Goal: Check status: Check status

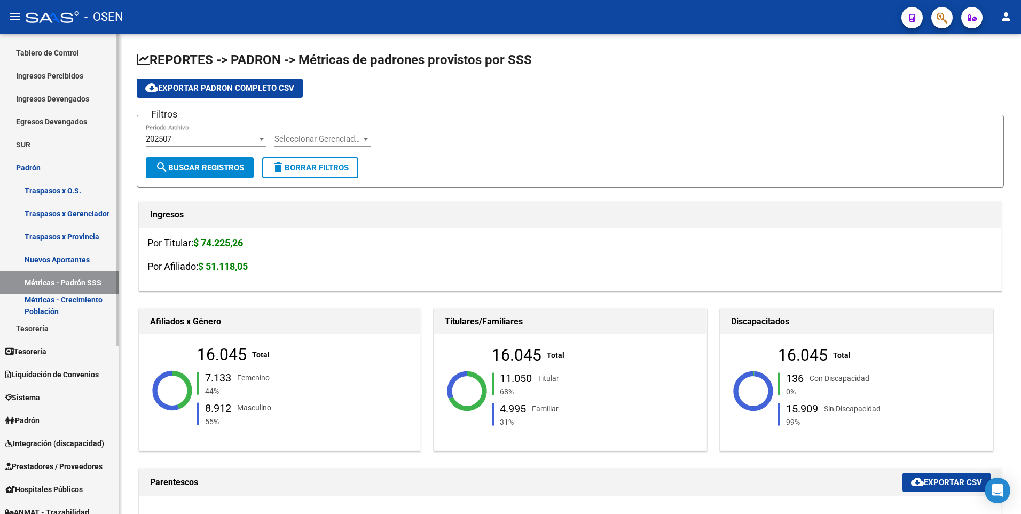
scroll to position [214, 0]
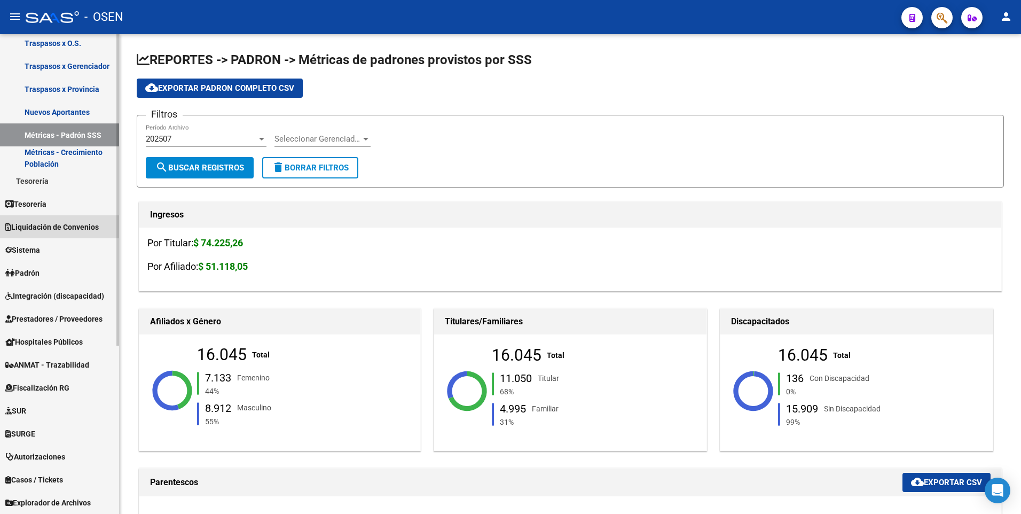
click at [55, 224] on span "Liquidación de Convenios" at bounding box center [51, 227] width 93 height 12
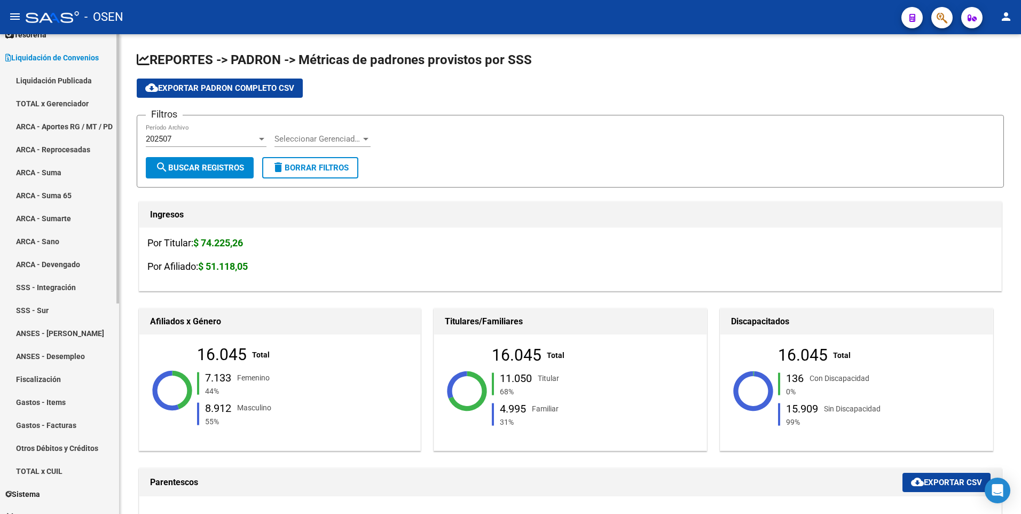
scroll to position [0, 0]
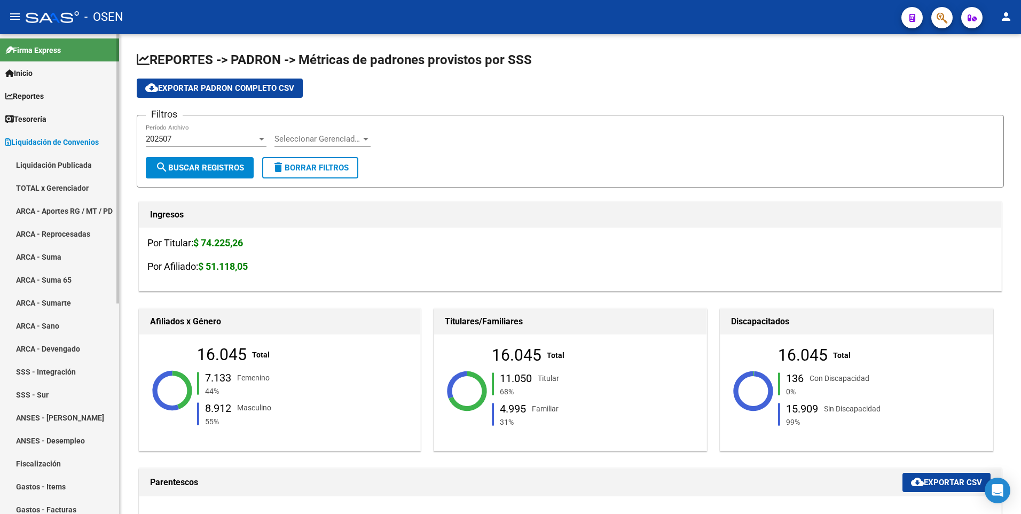
click at [52, 157] on link "Liquidación Publicada" at bounding box center [59, 164] width 119 height 23
click at [57, 164] on link "Liquidación Publicada" at bounding box center [59, 164] width 119 height 23
click at [78, 187] on link "TOTAL x Gerenciador" at bounding box center [59, 187] width 119 height 23
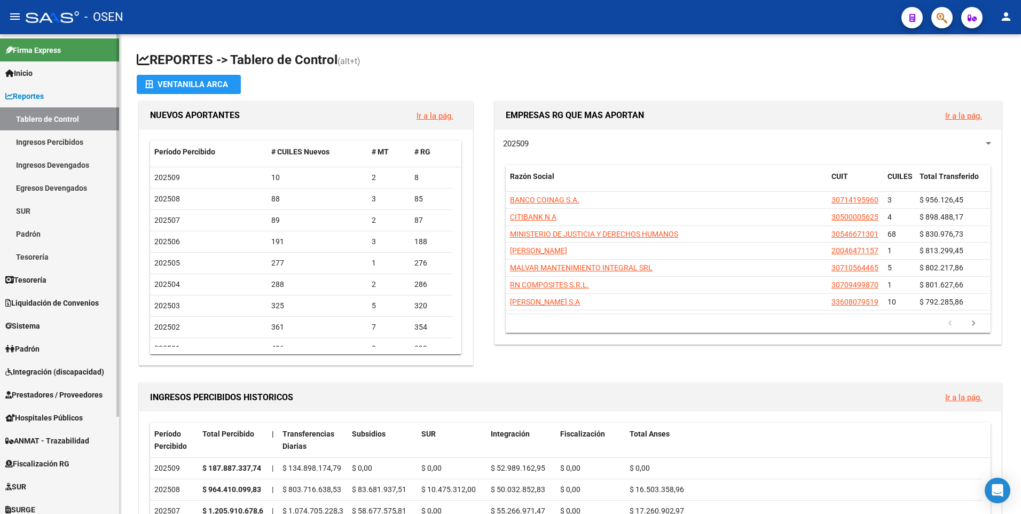
click at [71, 300] on span "Liquidación de Convenios" at bounding box center [51, 303] width 93 height 12
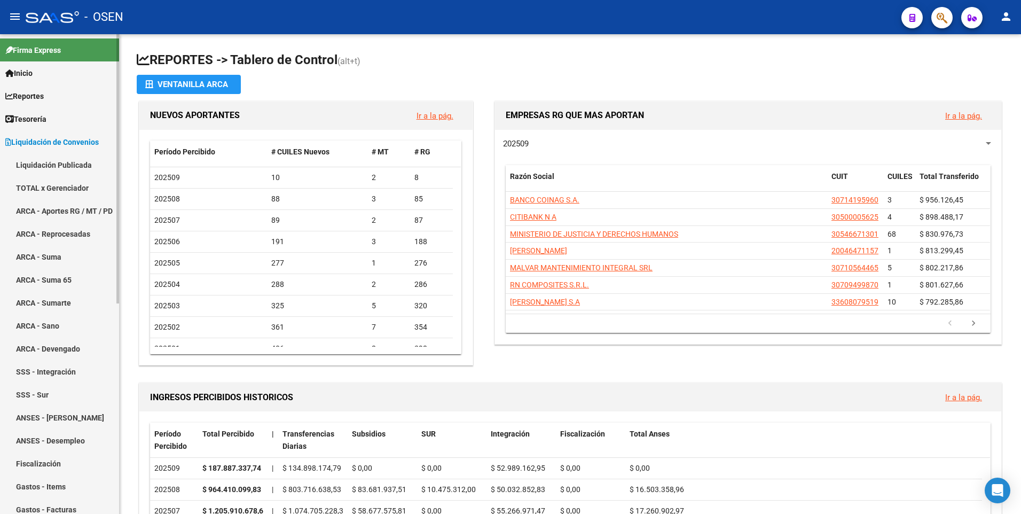
click at [49, 164] on link "Liquidación Publicada" at bounding box center [59, 164] width 119 height 23
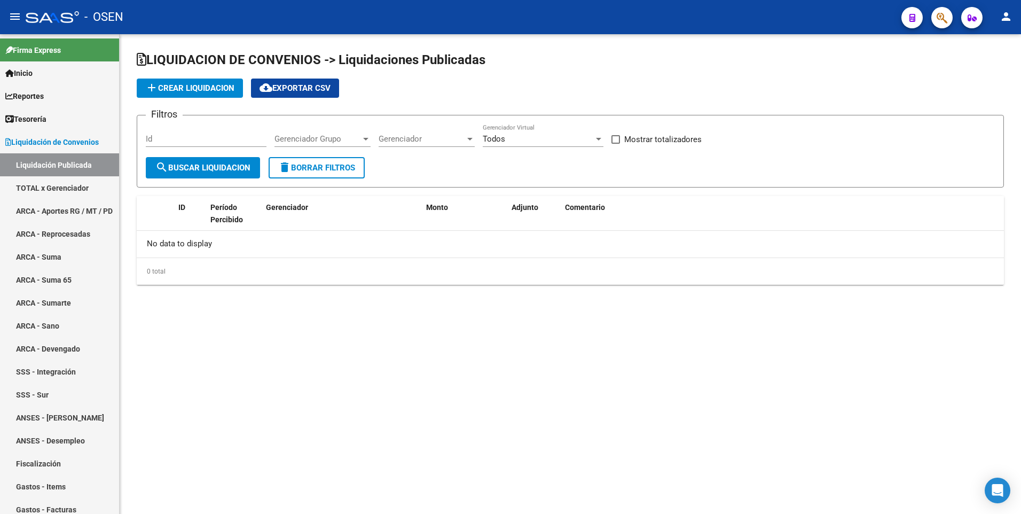
checkbox input "true"
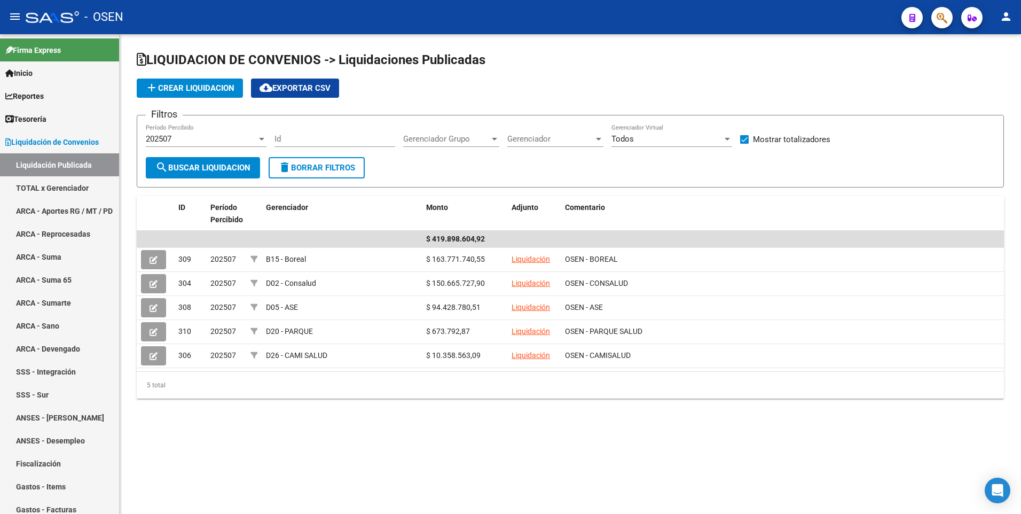
click at [232, 137] on div "202507" at bounding box center [201, 139] width 111 height 10
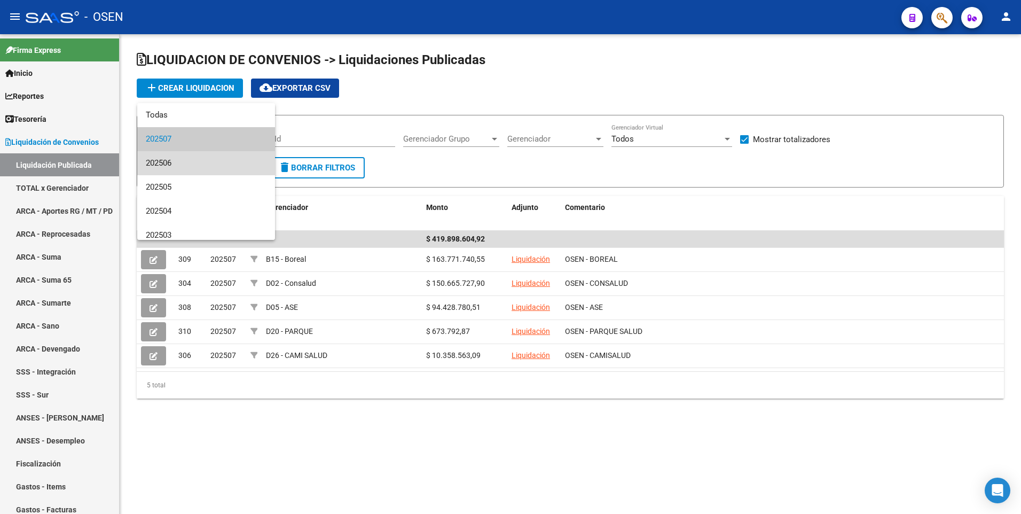
click at [216, 162] on span "202506" at bounding box center [206, 163] width 121 height 24
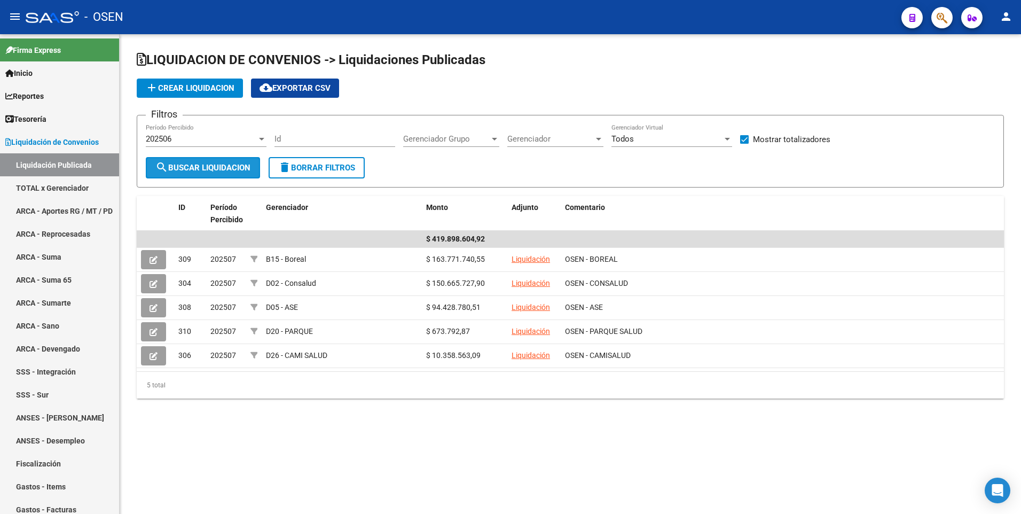
click at [216, 167] on span "search Buscar Liquidacion" at bounding box center [202, 168] width 95 height 10
click at [238, 172] on button "search Buscar Liquidacion" at bounding box center [203, 167] width 114 height 21
click at [200, 140] on div "202506" at bounding box center [201, 139] width 111 height 10
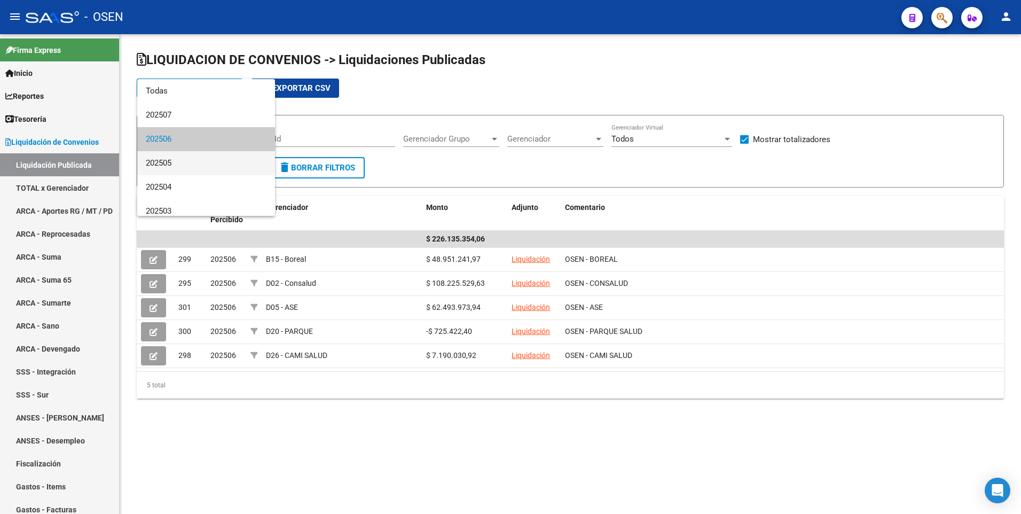
click at [191, 161] on span "202505" at bounding box center [206, 163] width 121 height 24
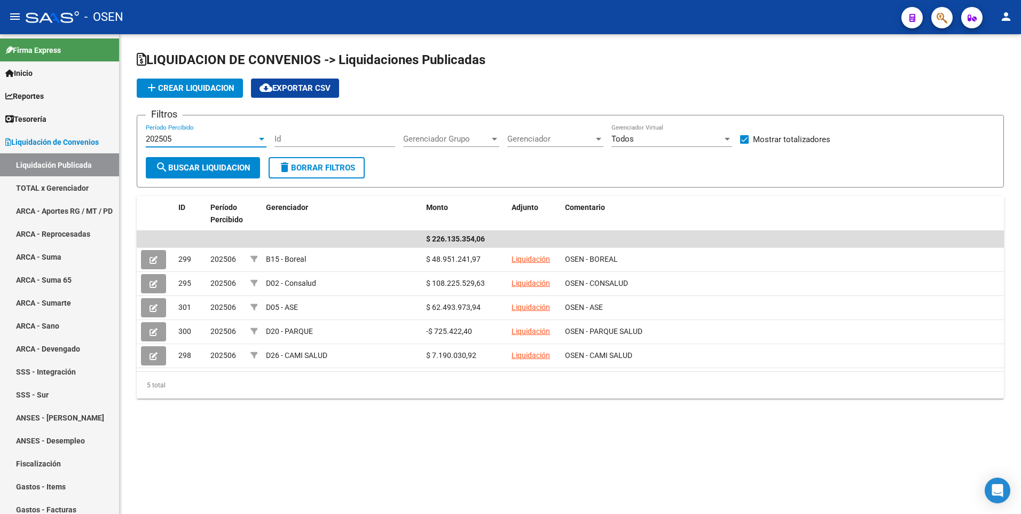
click at [192, 169] on span "search Buscar Liquidacion" at bounding box center [202, 168] width 95 height 10
click at [218, 137] on div "202505" at bounding box center [201, 139] width 111 height 10
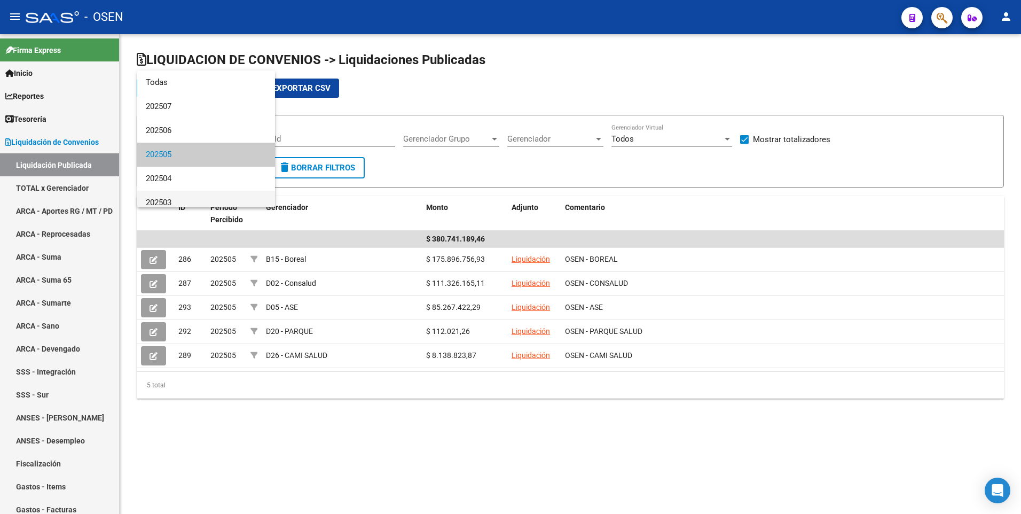
scroll to position [16, 0]
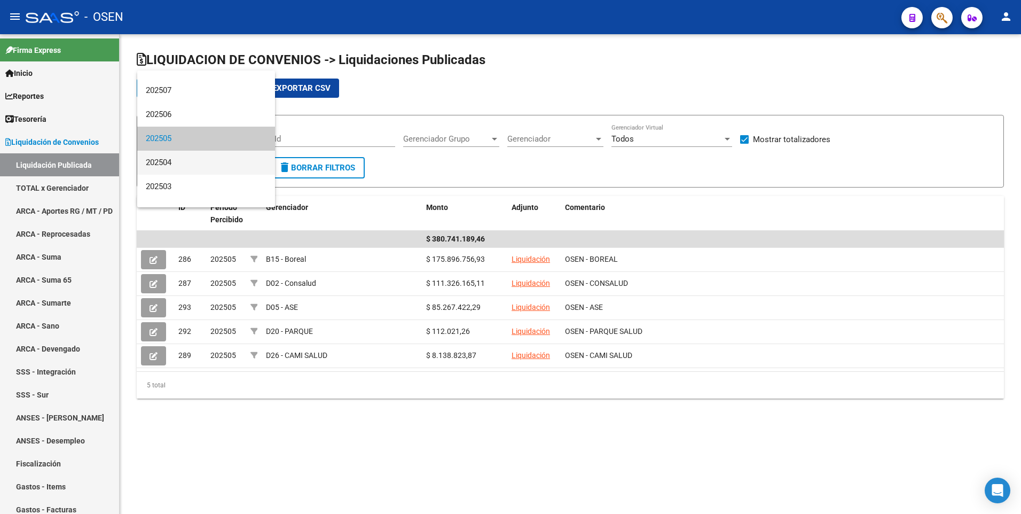
click at [211, 164] on span "202504" at bounding box center [206, 163] width 121 height 24
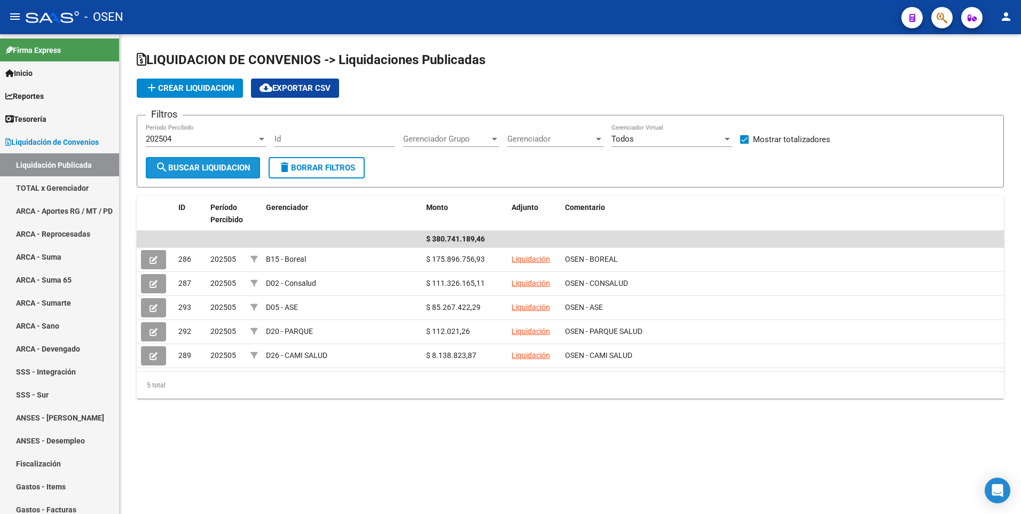
click at [209, 165] on span "search Buscar Liquidacion" at bounding box center [202, 168] width 95 height 10
